Goal: Navigation & Orientation: Understand site structure

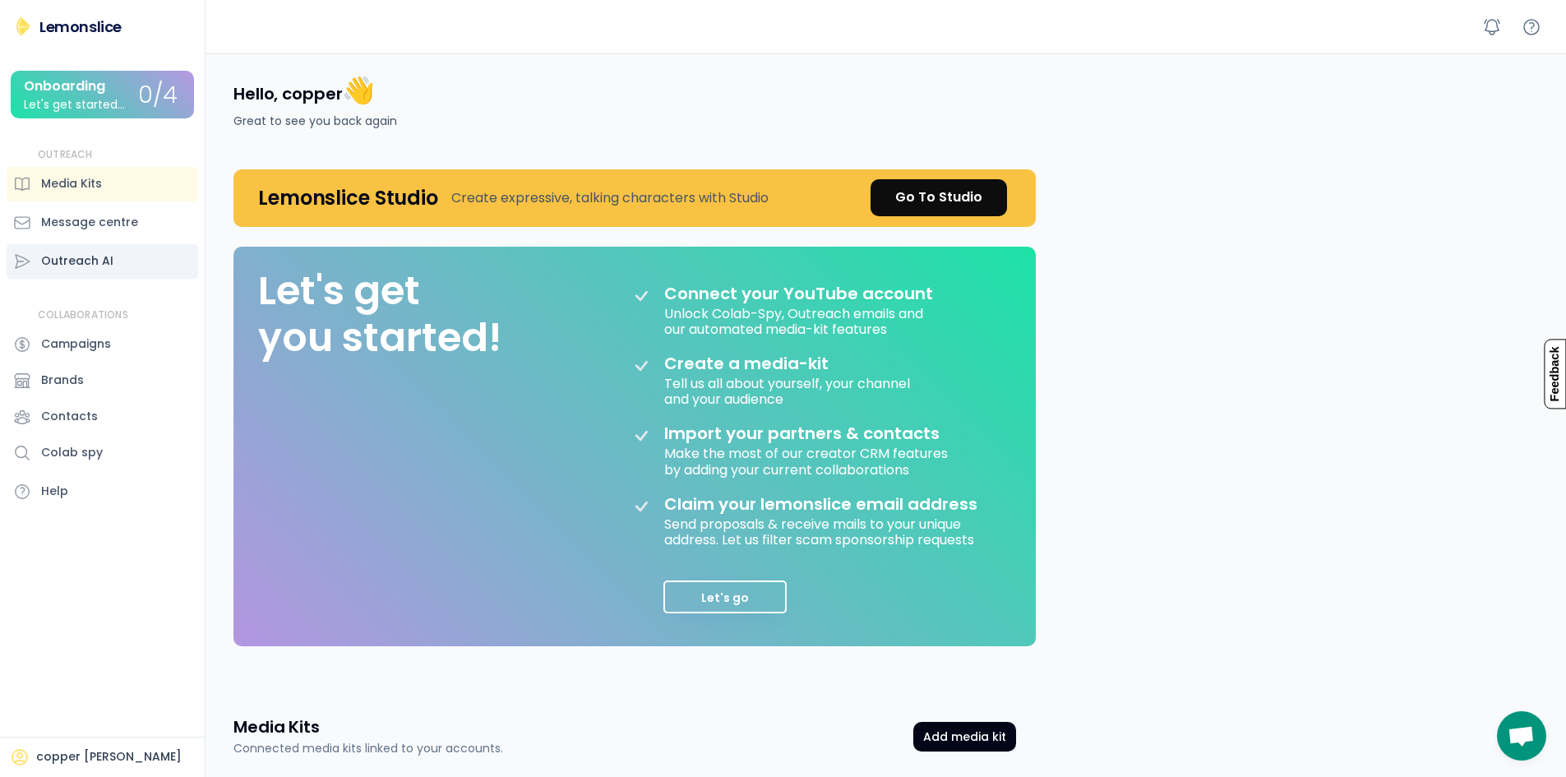
click at [133, 257] on div "Outreach AI" at bounding box center [103, 261] width 192 height 35
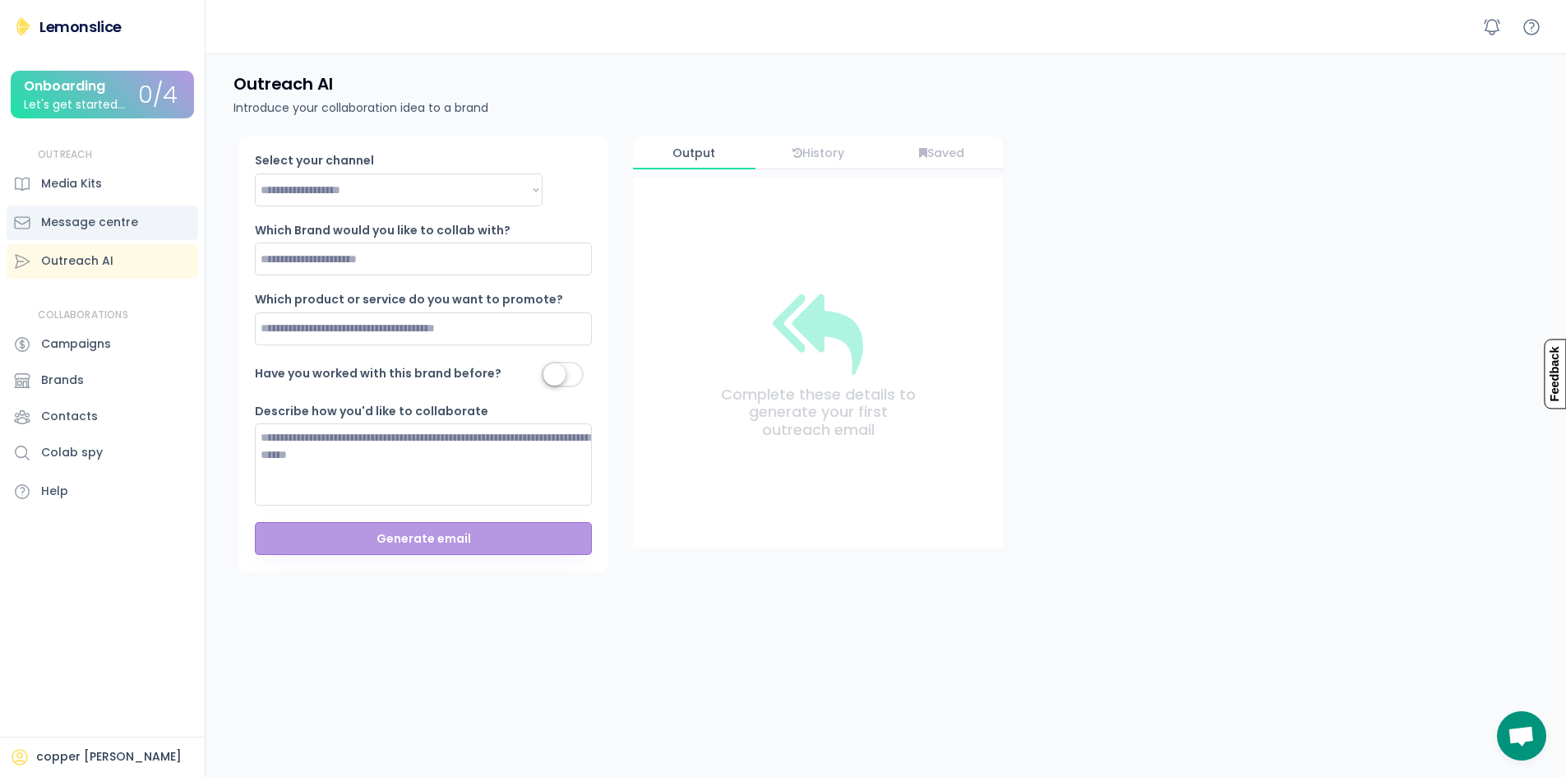
click at [127, 209] on div "Message centre" at bounding box center [103, 222] width 192 height 35
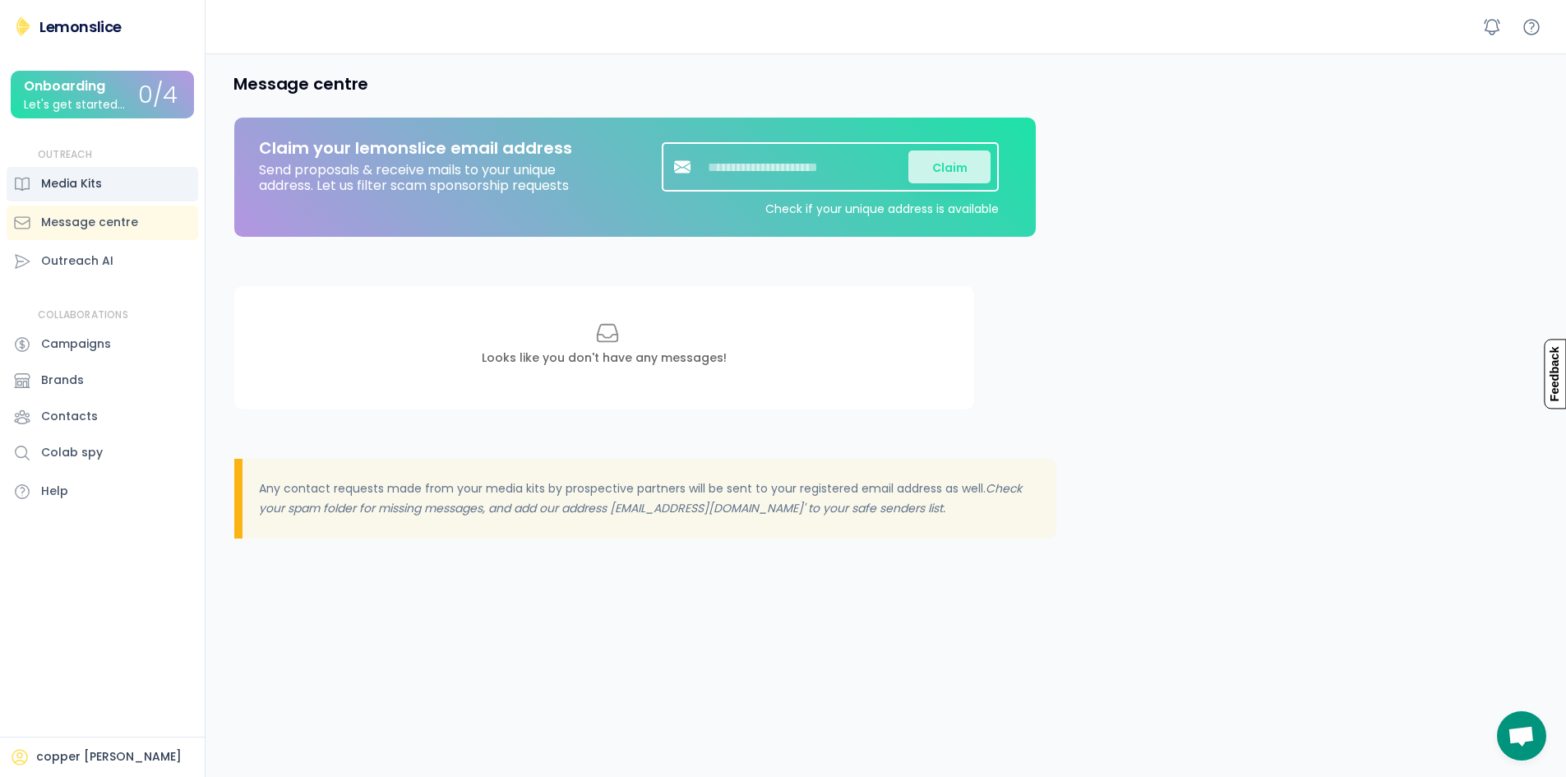
click at [127, 194] on div "Media Kits" at bounding box center [103, 184] width 192 height 35
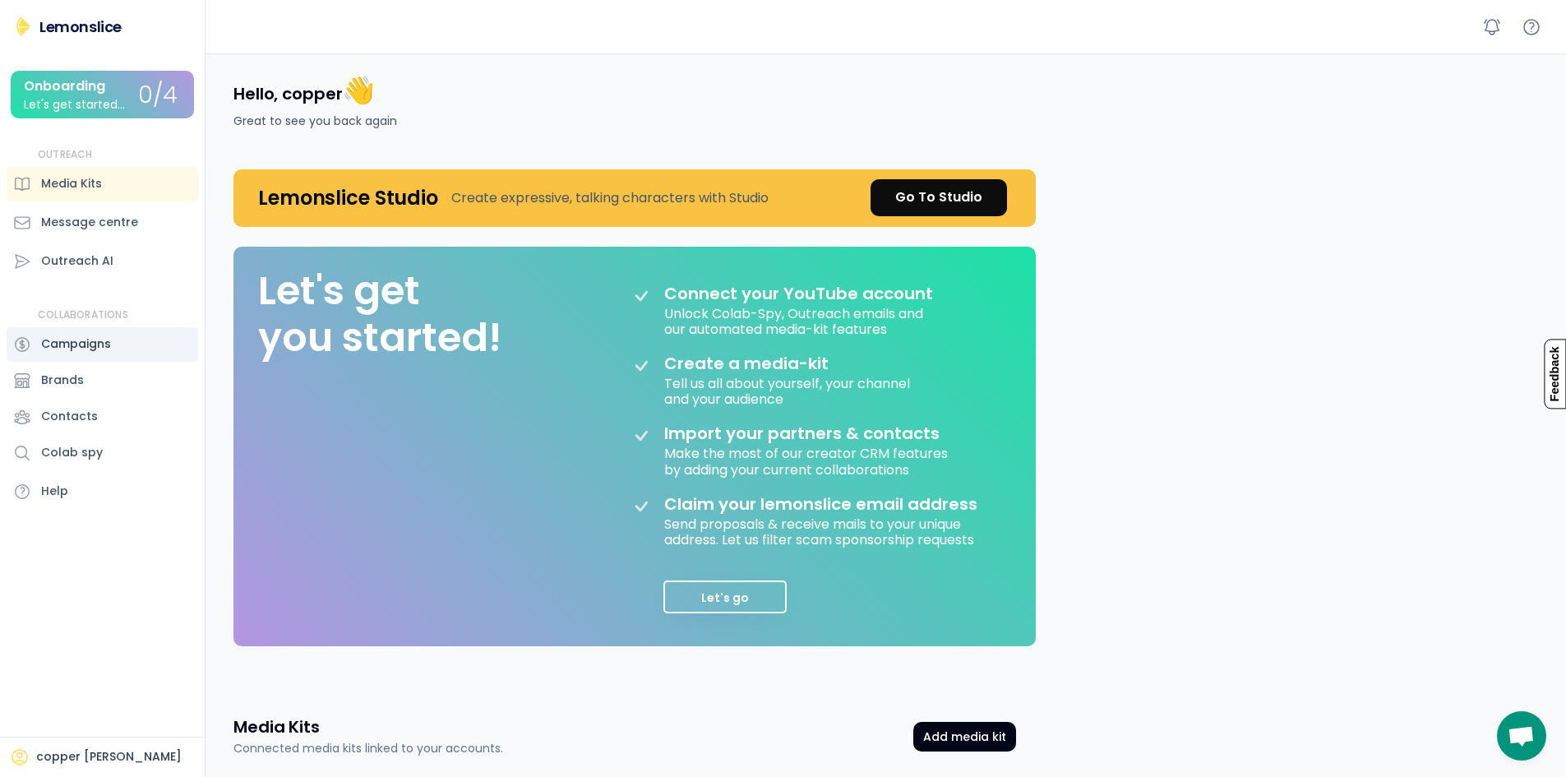
click at [135, 354] on div "Campaigns" at bounding box center [103, 344] width 192 height 35
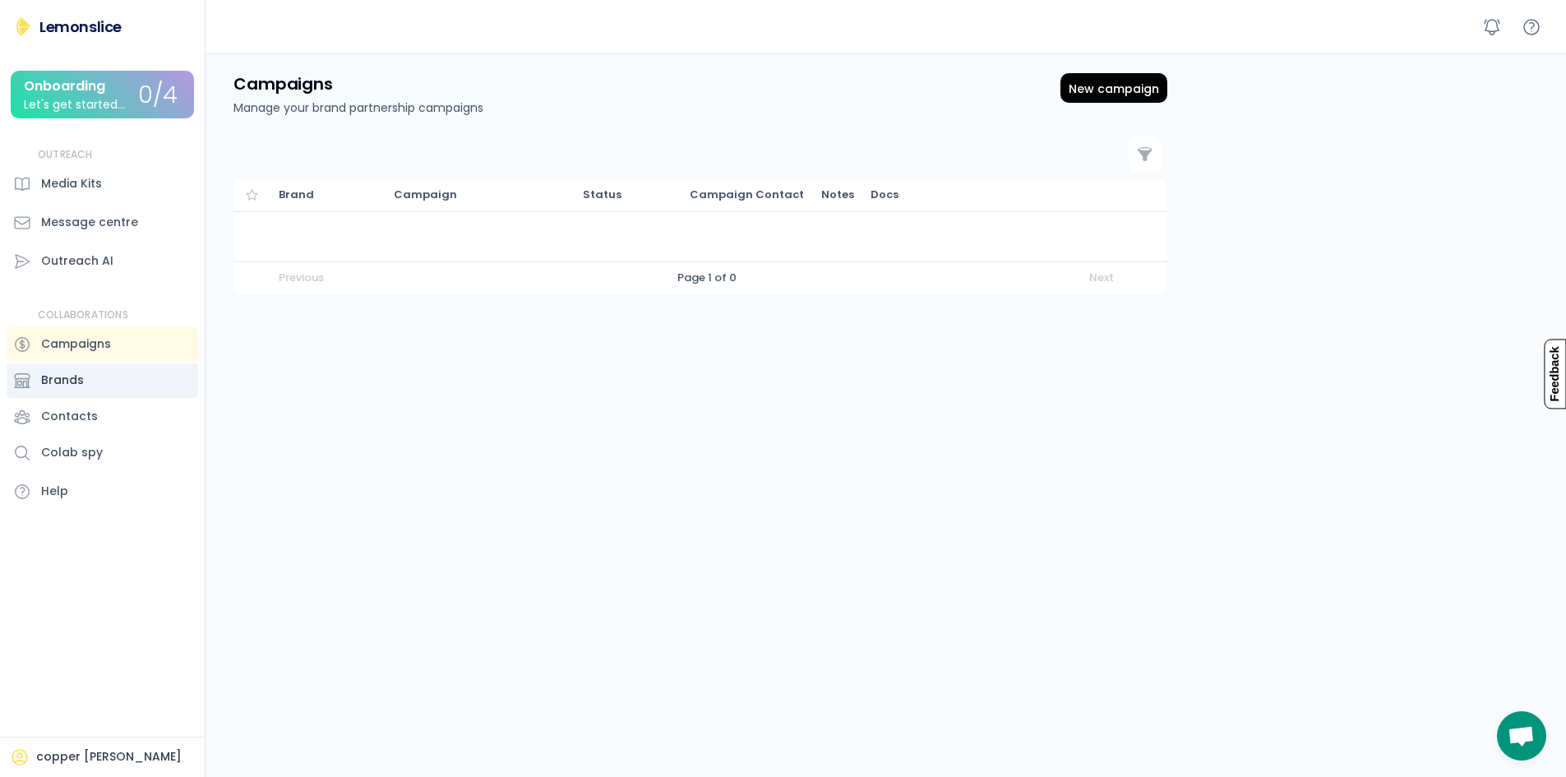
click at [138, 372] on div "Brands" at bounding box center [103, 380] width 192 height 35
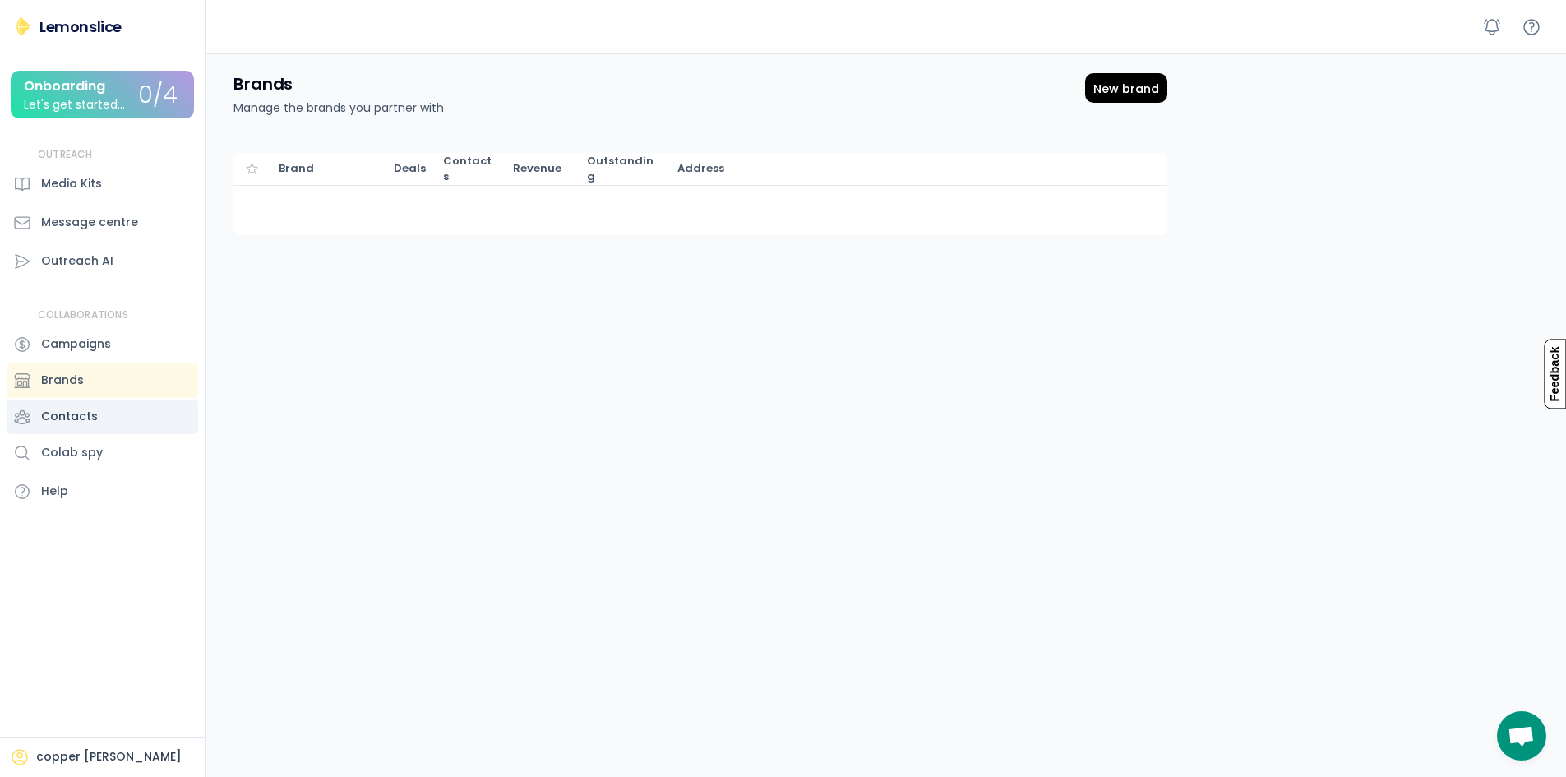
click at [140, 409] on div "Contacts" at bounding box center [103, 416] width 192 height 35
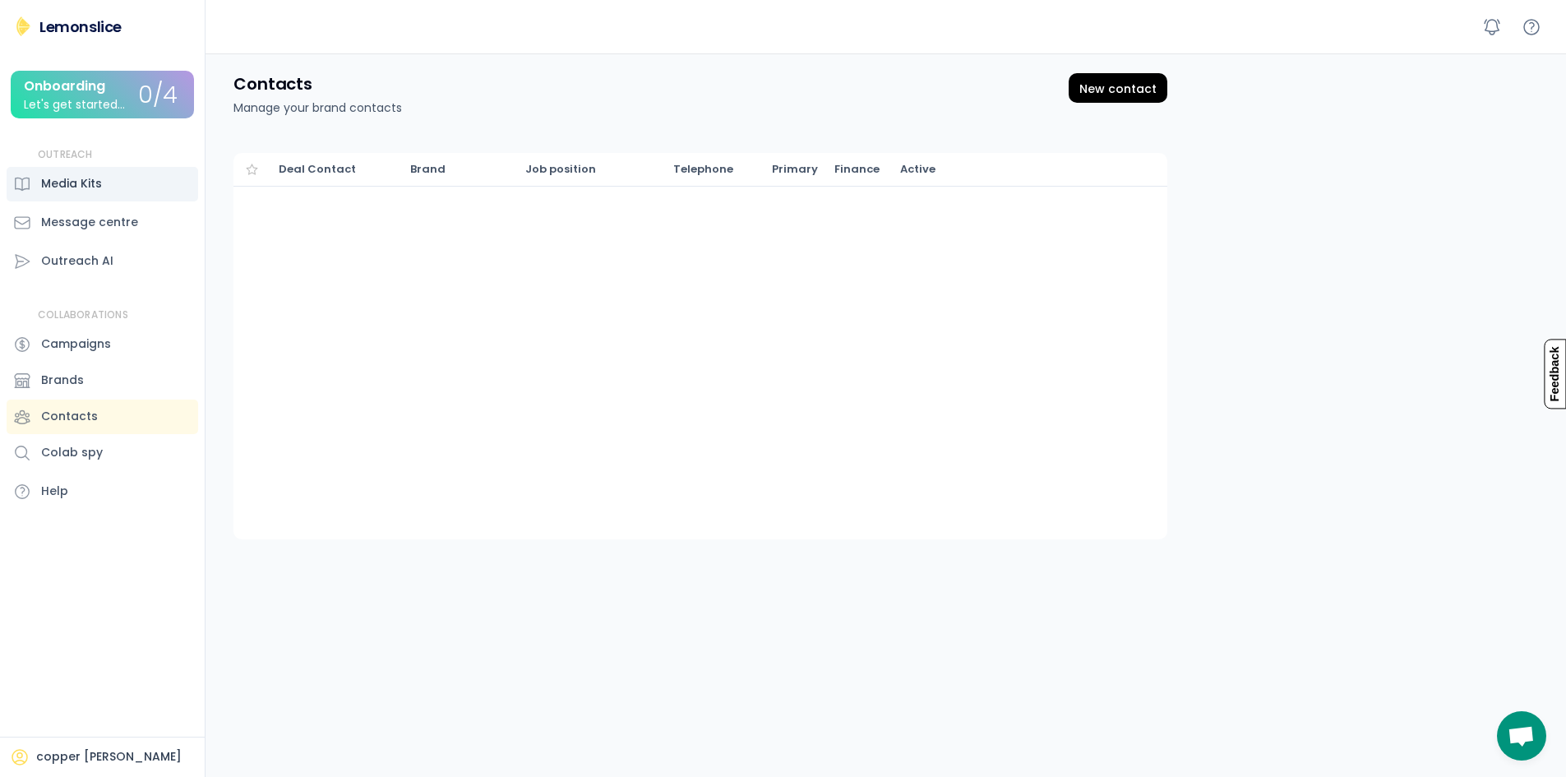
click at [119, 197] on div "Media Kits" at bounding box center [103, 184] width 192 height 35
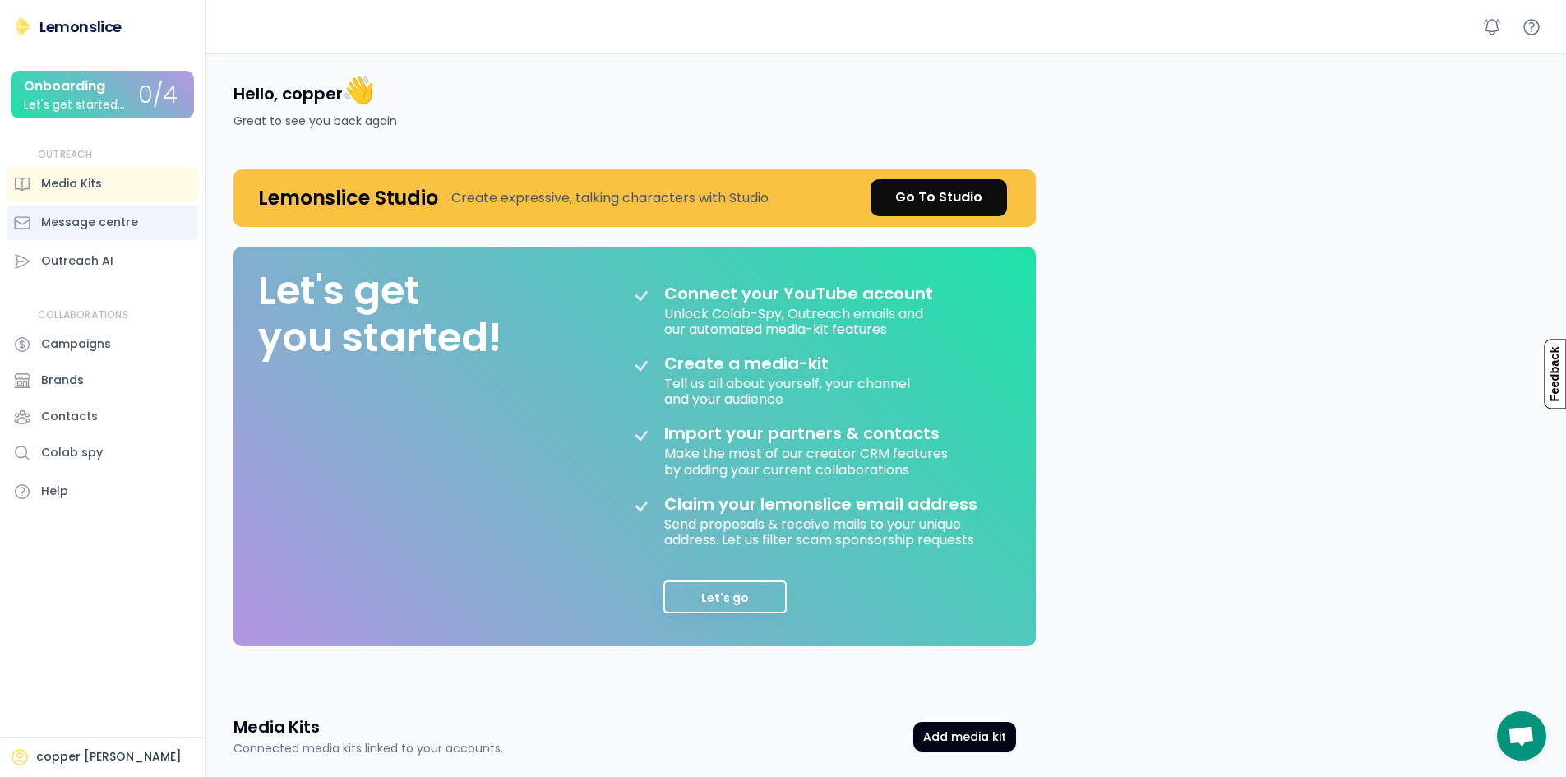
click at [118, 216] on div "Message centre" at bounding box center [89, 222] width 97 height 17
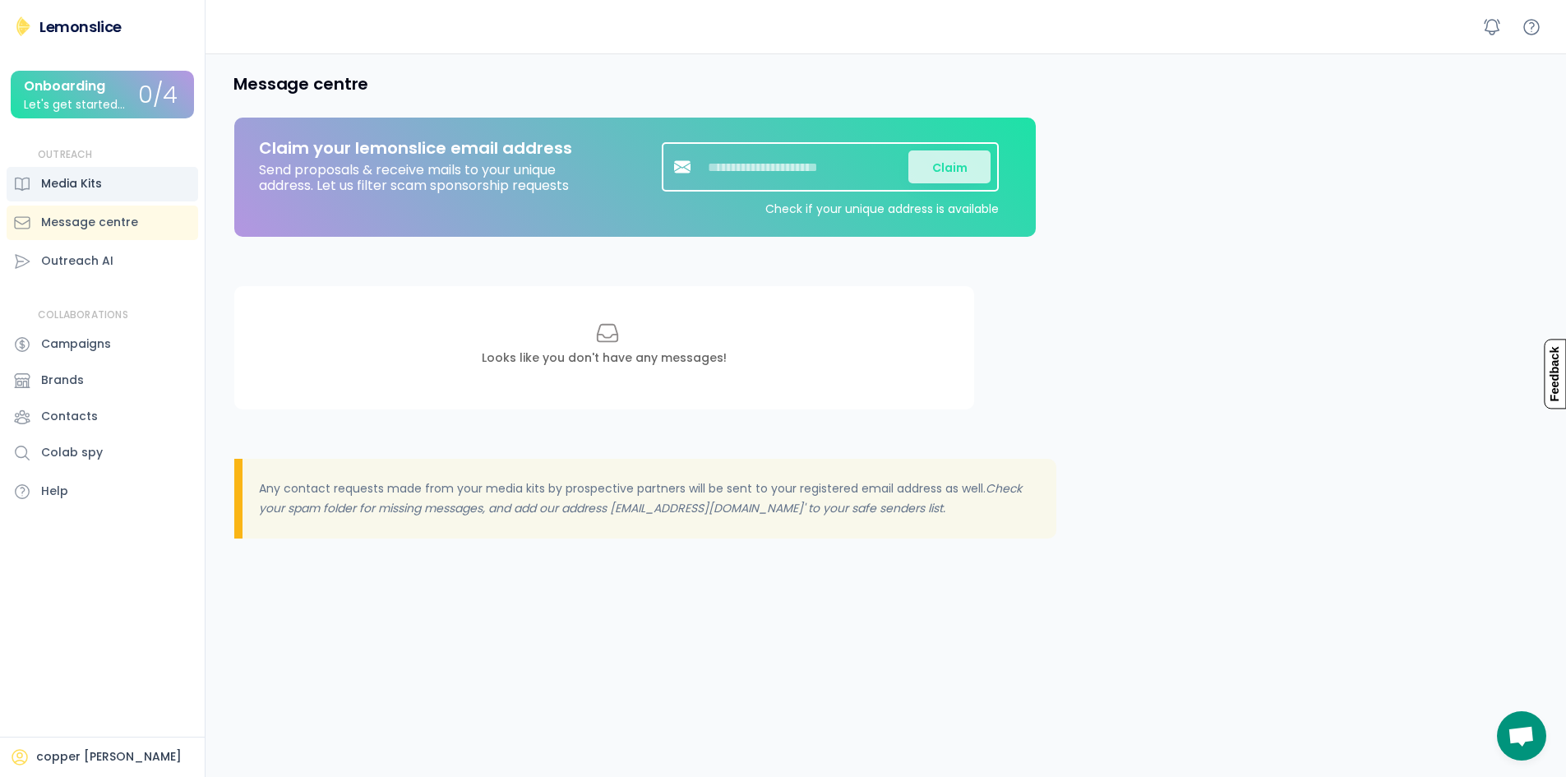
click at [127, 189] on div "Media Kits" at bounding box center [103, 184] width 192 height 35
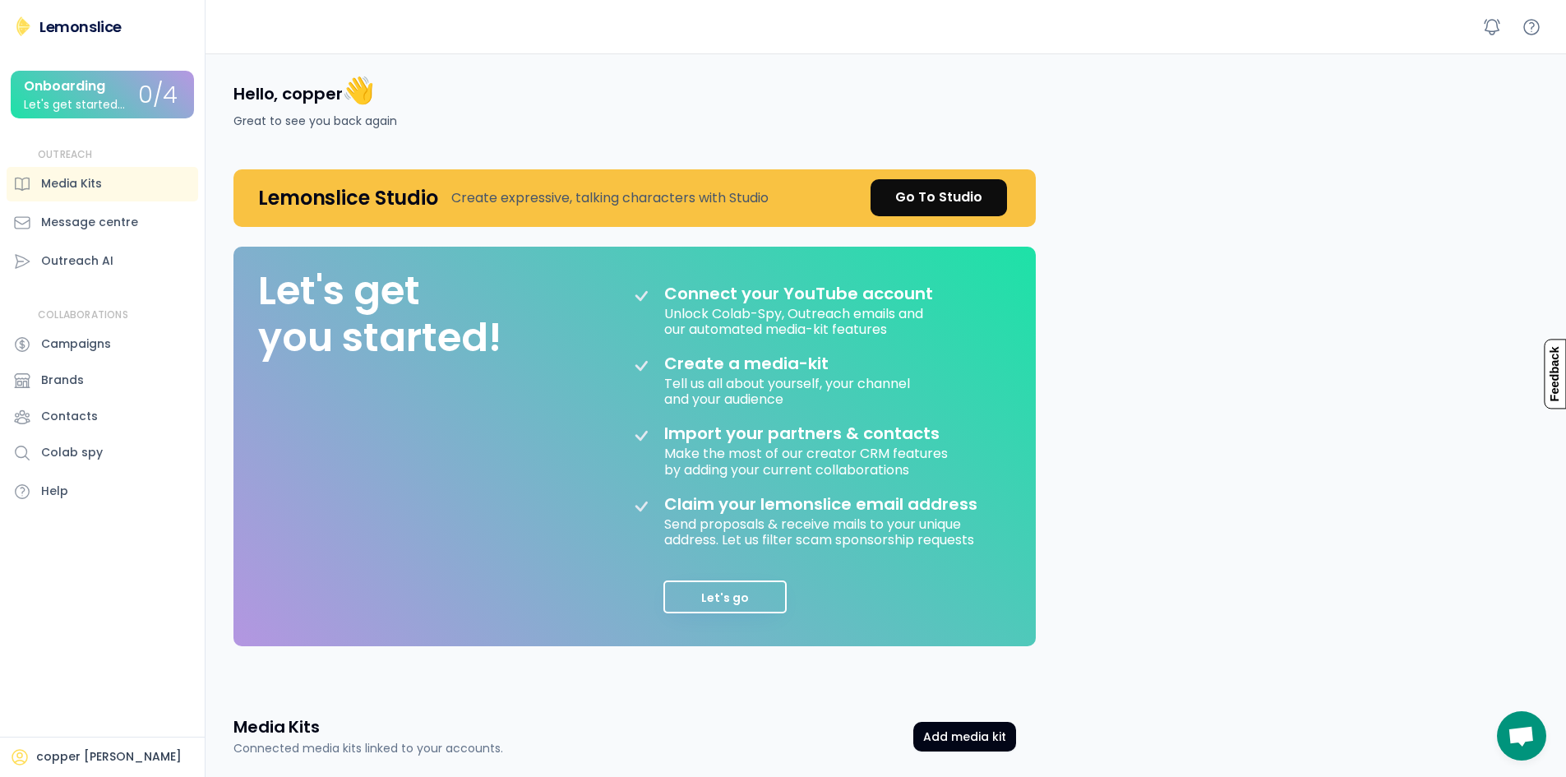
click at [138, 222] on div "Message centre" at bounding box center [103, 222] width 192 height 35
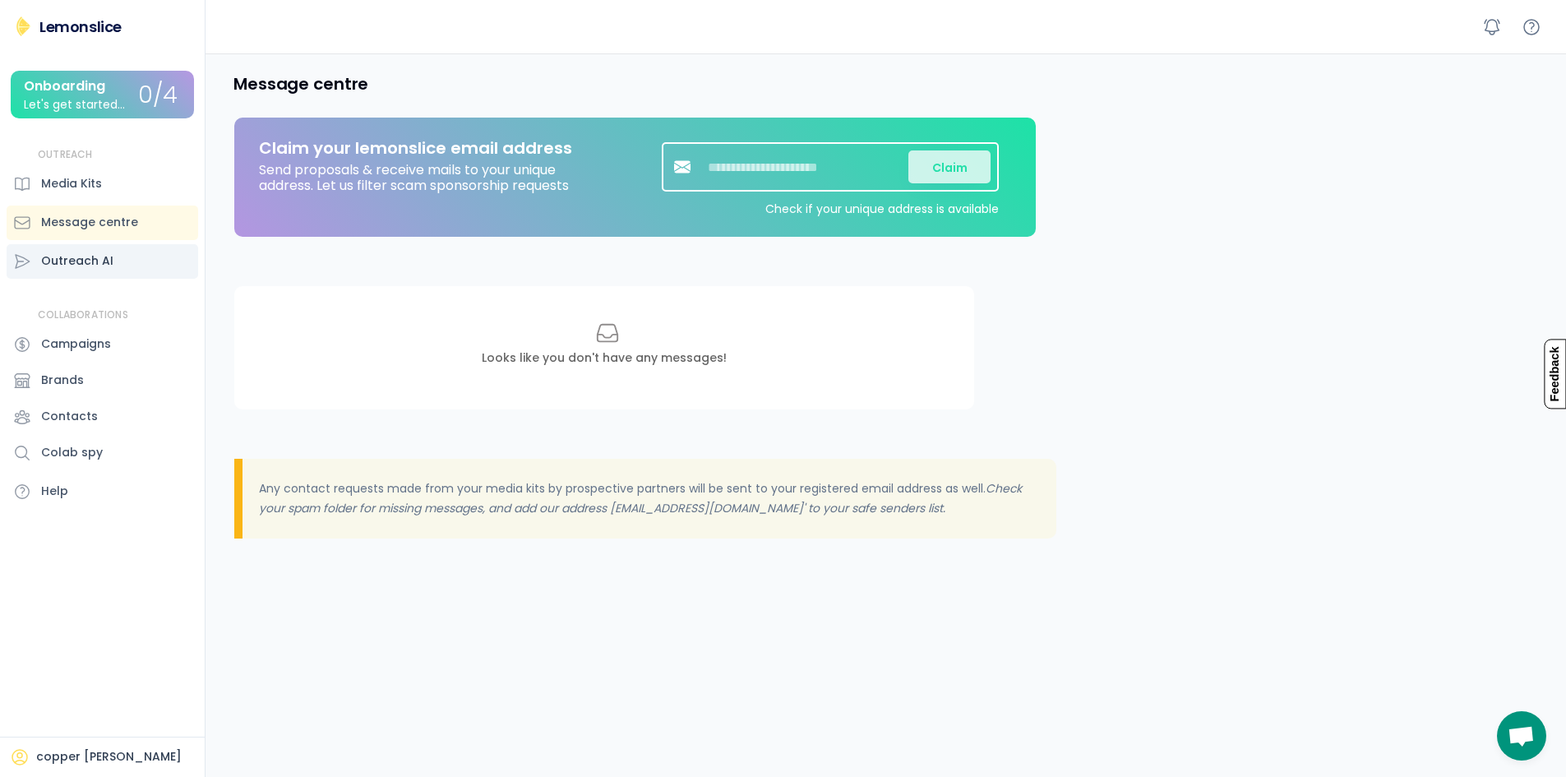
click at [145, 258] on div "Outreach AI" at bounding box center [103, 261] width 192 height 35
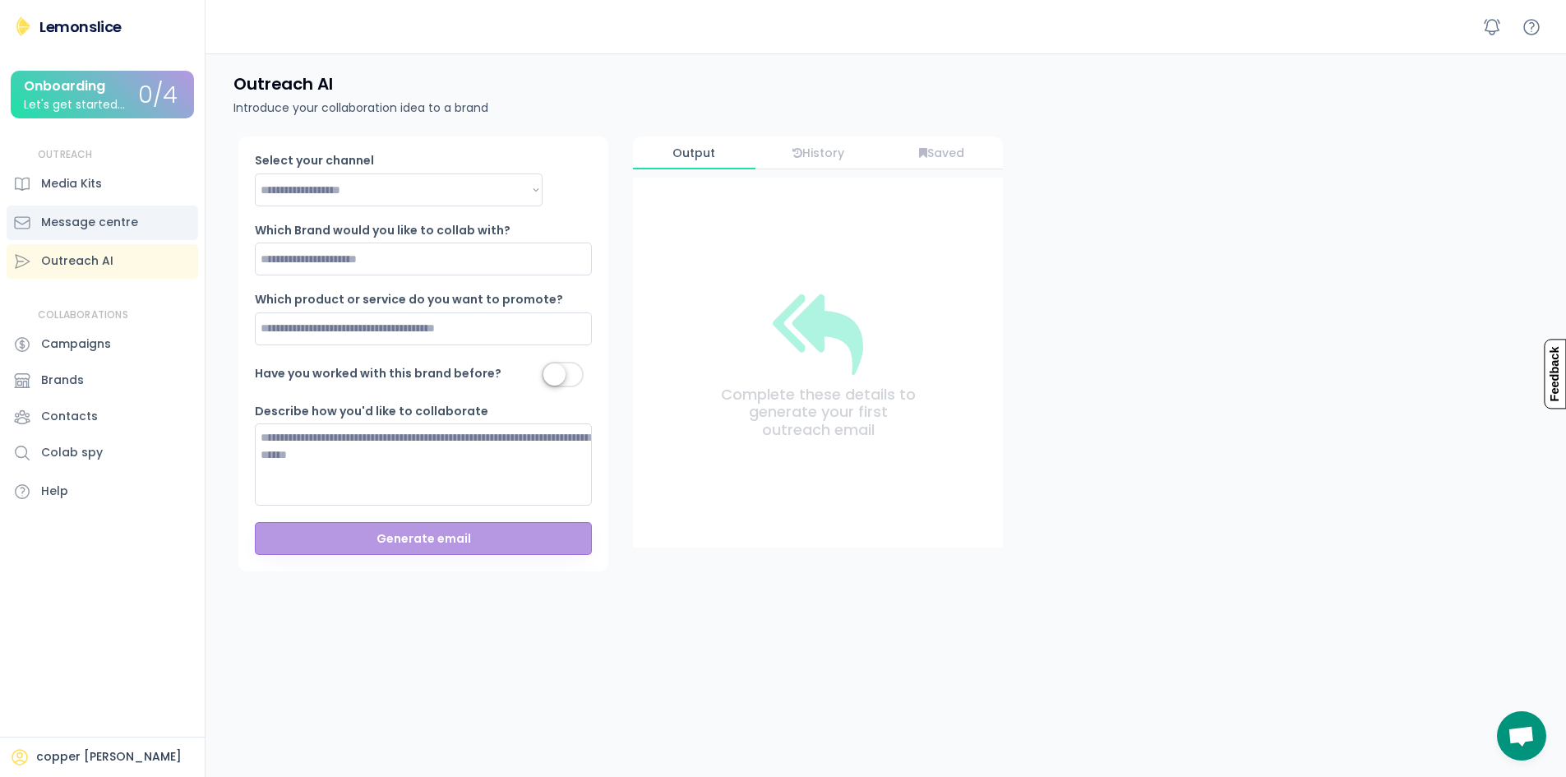
click at [138, 229] on div "Message centre" at bounding box center [103, 222] width 192 height 35
